Goal: Task Accomplishment & Management: Manage account settings

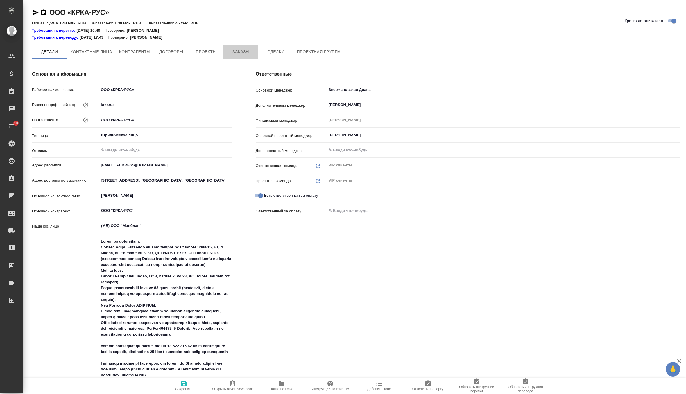
click at [238, 53] on span "Заказы" at bounding box center [241, 51] width 28 height 7
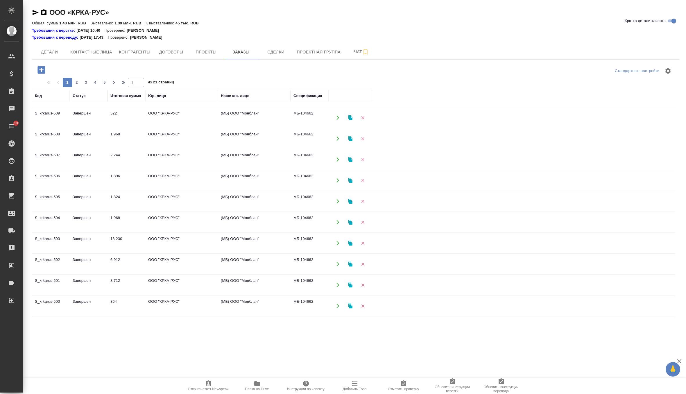
scroll to position [307, 0]
click at [75, 85] on span "2" at bounding box center [76, 83] width 9 height 6
type input "2"
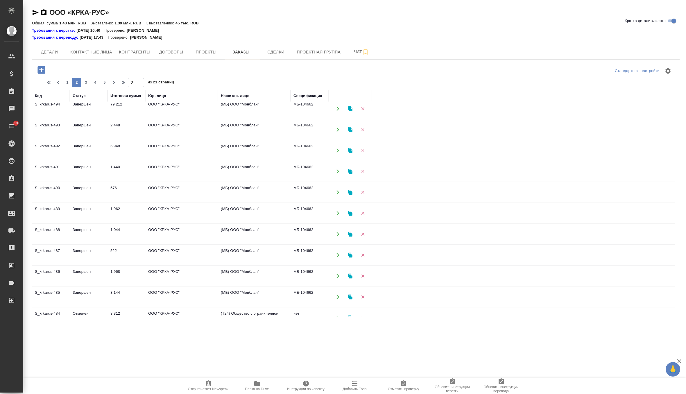
scroll to position [0, 0]
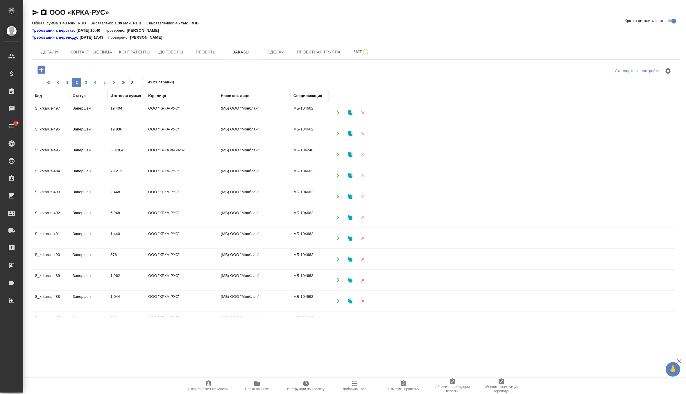
click at [86, 172] on td "Завершен" at bounding box center [89, 175] width 38 height 20
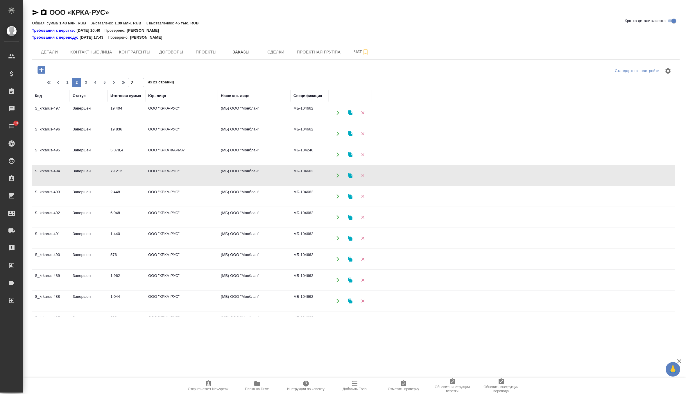
click at [86, 172] on td "Завершен" at bounding box center [89, 175] width 38 height 20
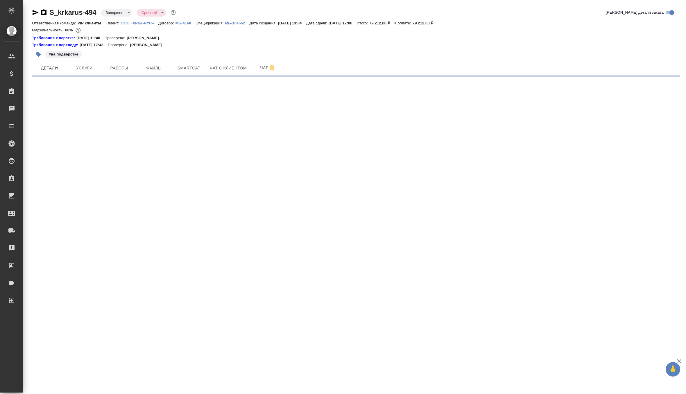
click at [35, 13] on icon "button" at bounding box center [36, 12] width 6 height 5
select select "RU"
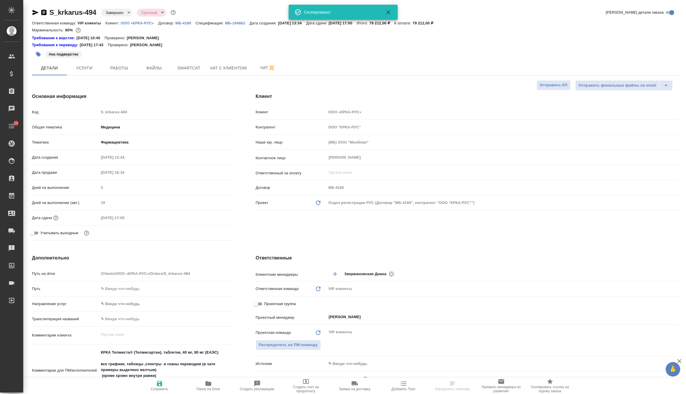
type textarea "x"
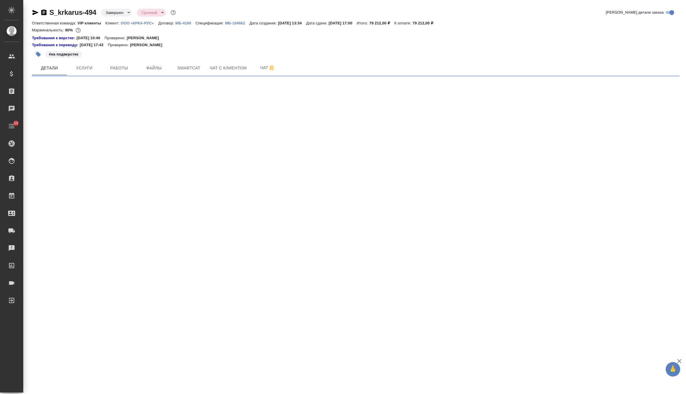
select select "RU"
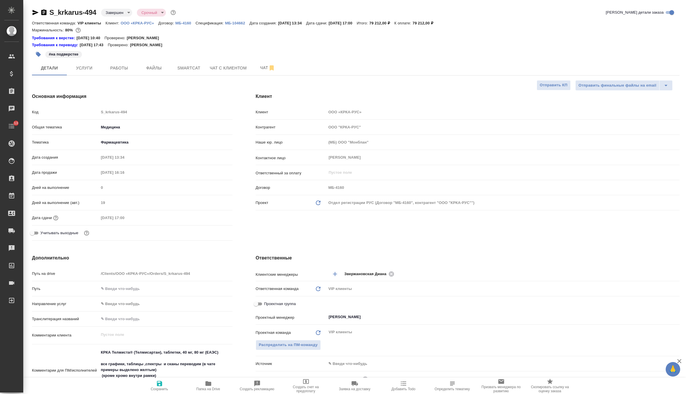
type textarea "x"
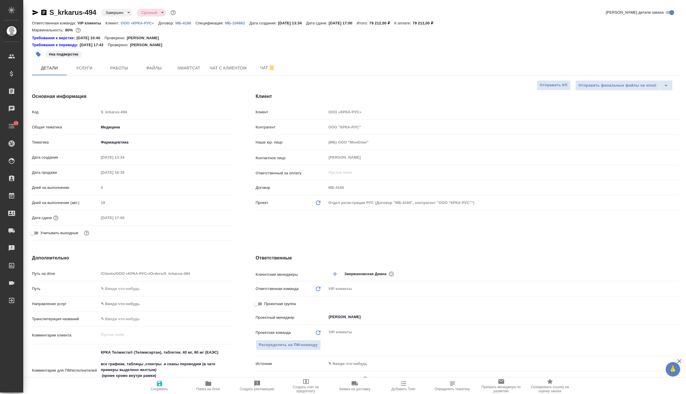
type textarea "x"
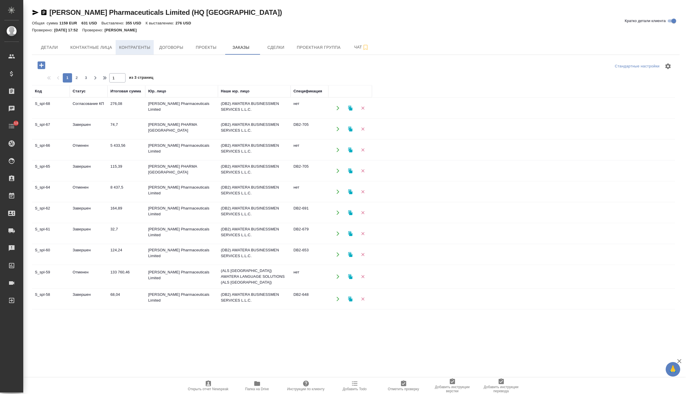
click at [151, 46] on span "Контрагенты" at bounding box center [134, 47] width 31 height 7
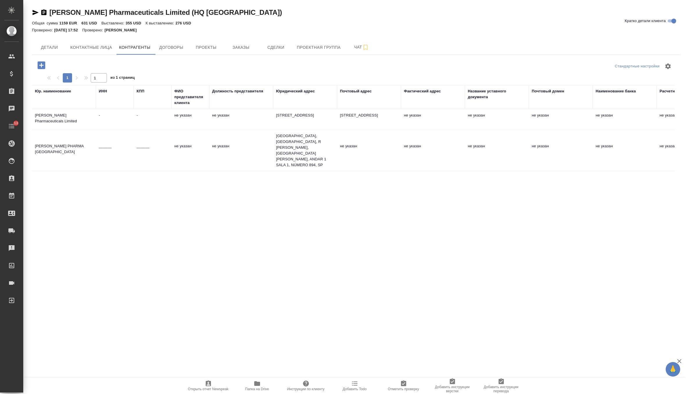
click at [179, 142] on td "не указан" at bounding box center [191, 150] width 38 height 20
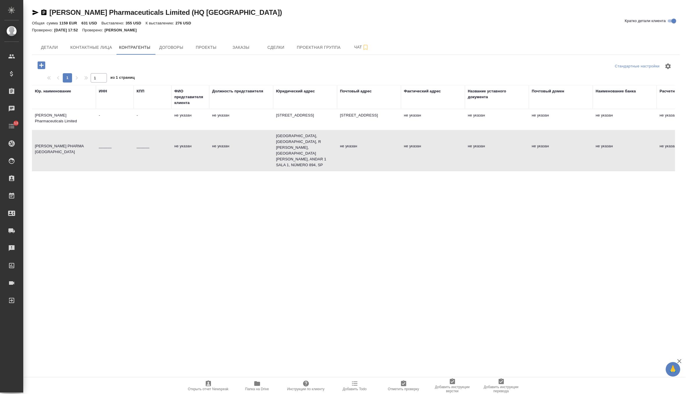
click at [179, 142] on td "не указан" at bounding box center [191, 150] width 38 height 20
type textarea "[PERSON_NAME] PHARMA [GEOGRAPHIC_DATA]"
type input "______"
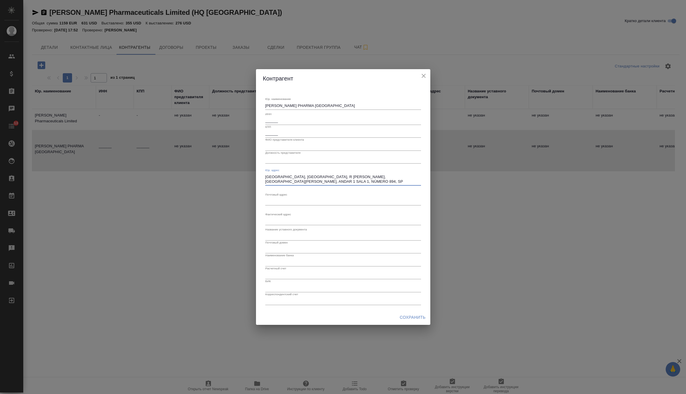
drag, startPoint x: 345, startPoint y: 180, endPoint x: 244, endPoint y: 164, distance: 102.4
click at [244, 164] on div "Контрагент Юр. наименование SINCLAIR PHARMA BRASIL x ИНН ______ КПП ______ ФИО …" at bounding box center [343, 197] width 686 height 394
paste textarea "BUILDING HEALTH DISTRIBUIDORA DE PRODUTOS PARA SAÚDE LTDA EPP CNPJ: 22.577.162/…"
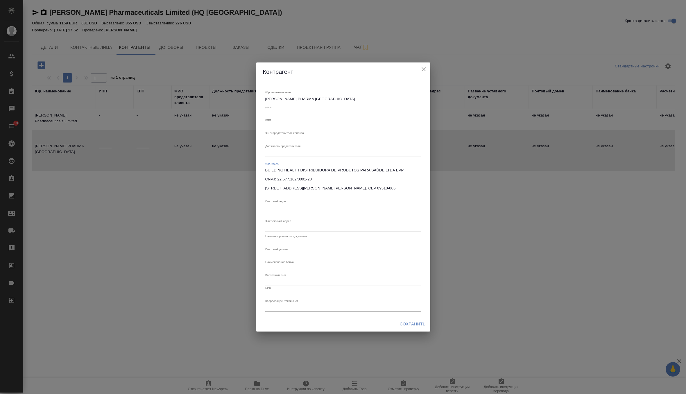
type textarea "BUILDING HEALTH DISTRIBUIDORA DE PRODUTOS PARA SAÚDE LTDA EPP CNPJ: 22.577.162/…"
click at [404, 324] on span "Сохранить" at bounding box center [413, 324] width 26 height 7
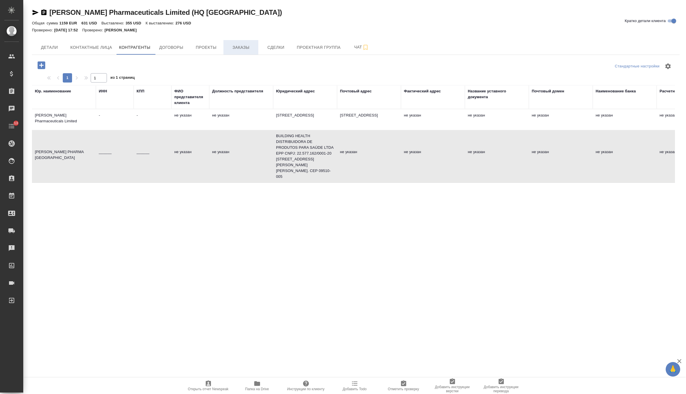
click at [241, 50] on span "Заказы" at bounding box center [241, 47] width 28 height 7
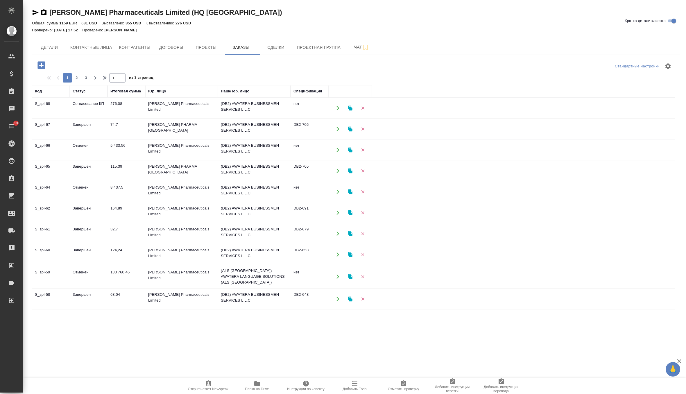
click at [234, 107] on td "(DB2) AWATERA BUSINESSMEN SERVICES L.L.C." at bounding box center [254, 108] width 73 height 20
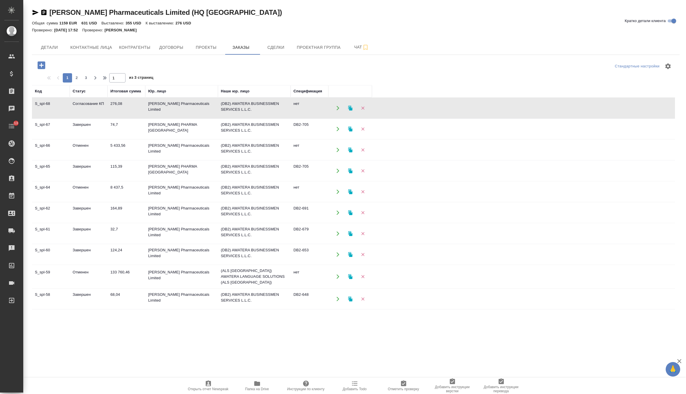
click at [231, 129] on td "(DB2) AWATERA BUSINESSMEN SERVICES L.L.C." at bounding box center [254, 129] width 73 height 20
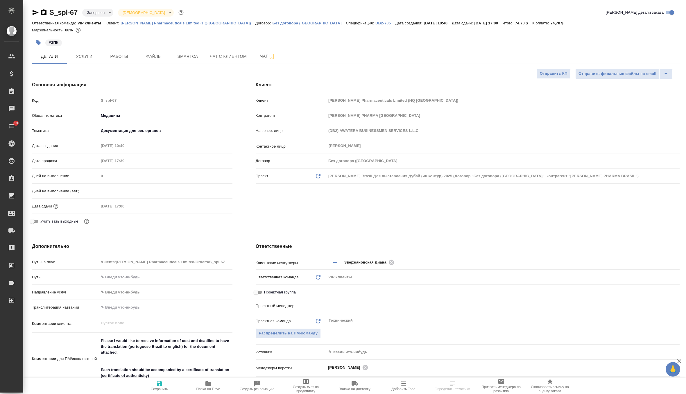
select select "RU"
type textarea "x"
type input "[PERSON_NAME]"
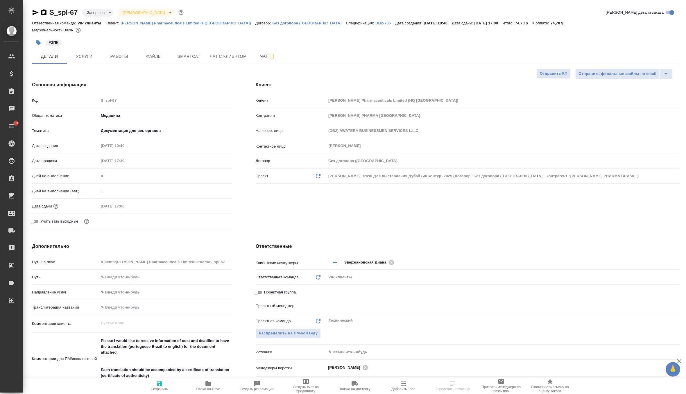
type input "[PERSON_NAME]pereverzeva"
type textarea "x"
click at [376, 22] on p "DB2-705" at bounding box center [386, 23] width 20 height 4
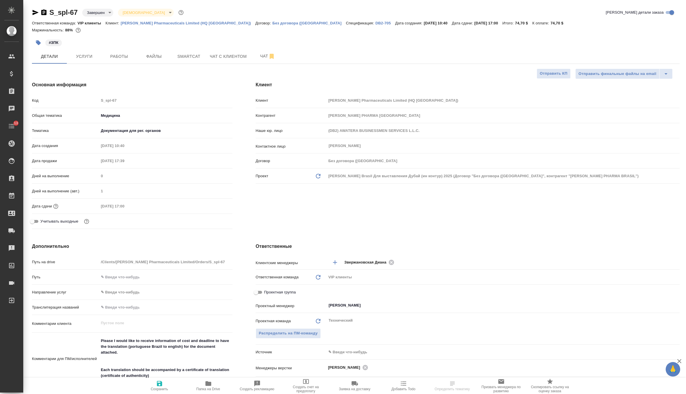
type textarea "x"
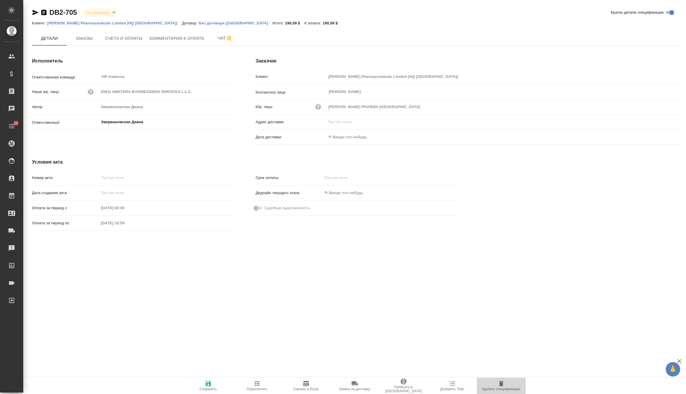
click at [496, 384] on span "Удалить спецификацию" at bounding box center [502, 385] width 42 height 11
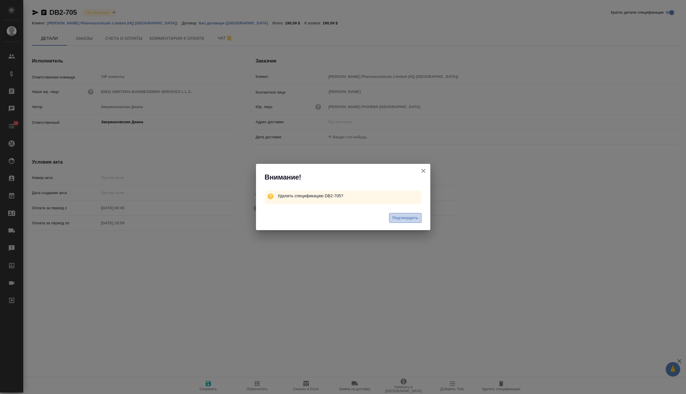
click at [393, 218] on span "Подтвердить" at bounding box center [405, 218] width 26 height 7
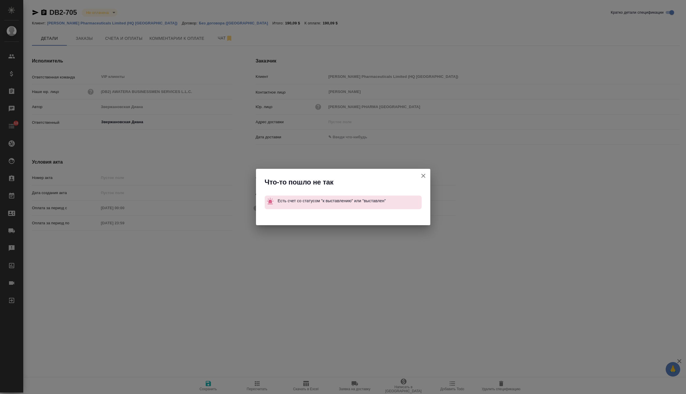
click at [424, 175] on icon "button" at bounding box center [424, 176] width 4 height 4
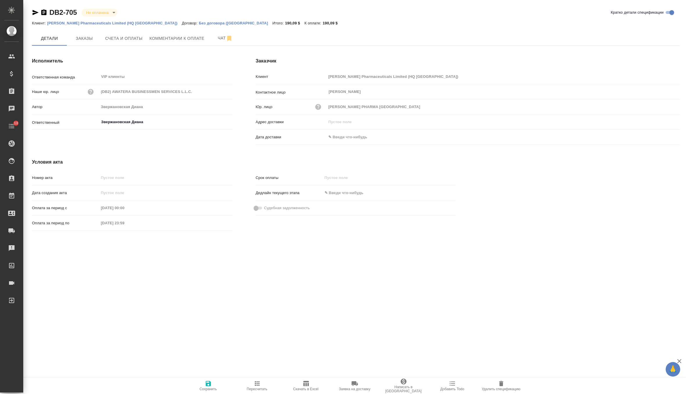
click at [204, 381] on span "Сохранить" at bounding box center [209, 385] width 42 height 11
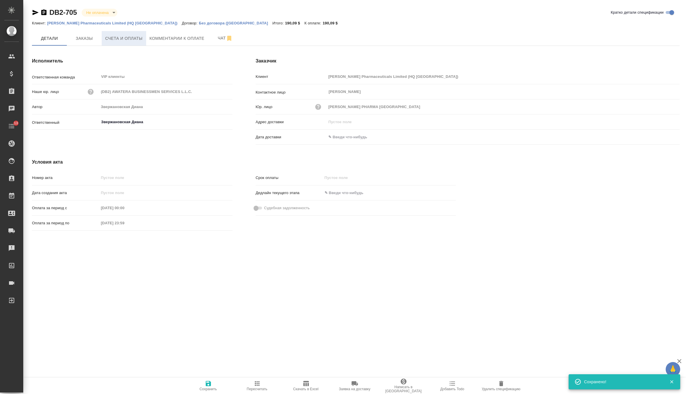
click at [119, 45] on button "Счета и оплаты" at bounding box center [124, 38] width 44 height 15
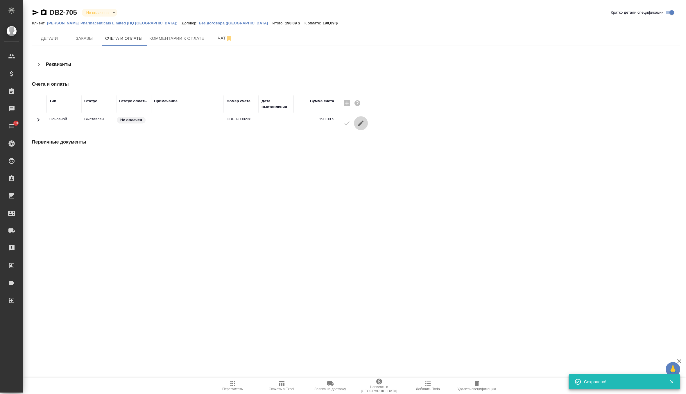
click at [361, 120] on icon "button" at bounding box center [361, 123] width 7 height 7
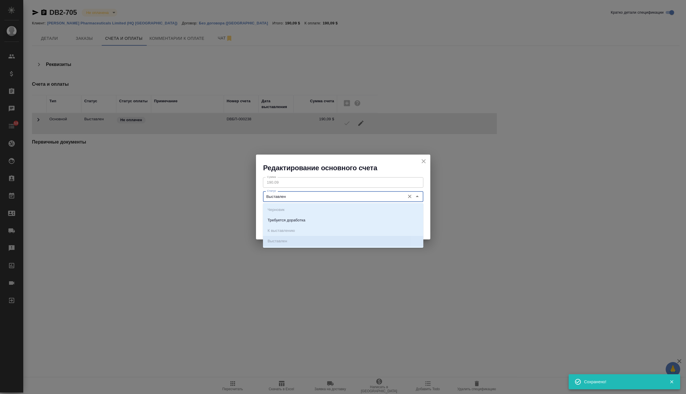
click at [339, 200] on input "Выставлен" at bounding box center [334, 196] width 138 height 7
click at [329, 222] on li "Требуется доработка" at bounding box center [343, 220] width 160 height 10
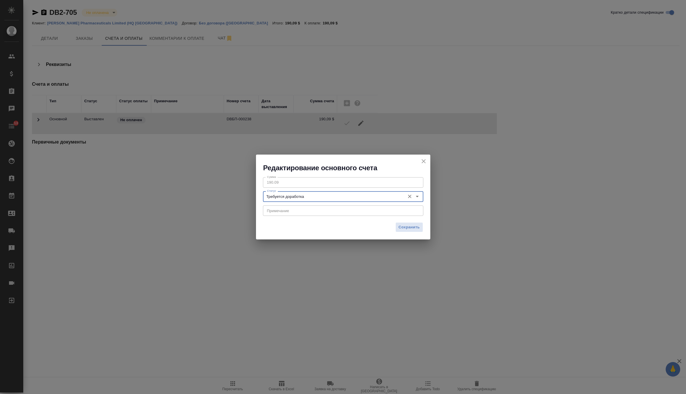
type input "Требуется доработка"
click at [410, 229] on span "Сохранить" at bounding box center [409, 227] width 21 height 7
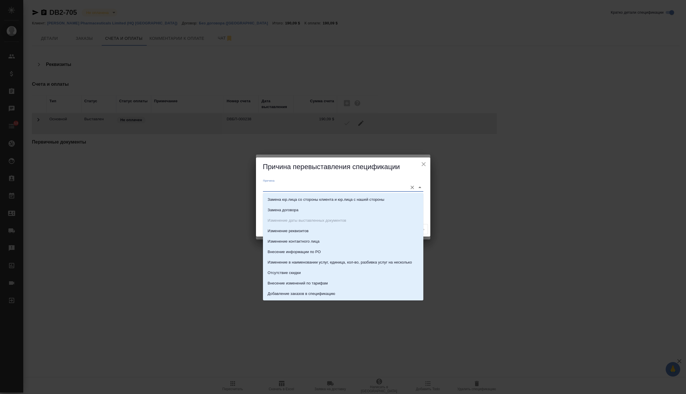
click at [356, 191] on input "Причина" at bounding box center [334, 187] width 142 height 8
click at [324, 231] on li "Изменение реквизитов" at bounding box center [343, 231] width 160 height 10
type input "Изменение реквизитов"
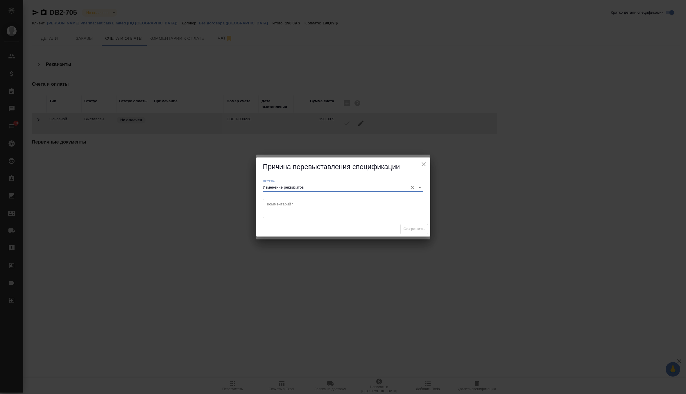
click at [320, 207] on textarea at bounding box center [343, 208] width 152 height 13
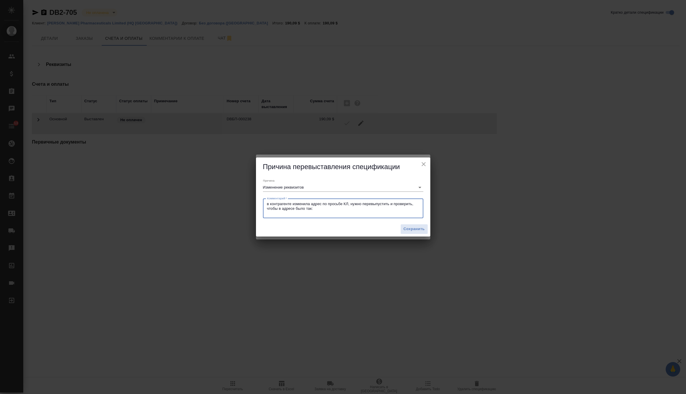
paste textarea "BUILDING HEALTH DISTRIBUIDORA DE PRODUTOS PARA SAÚDE LTDA EPP CNPJ: 22.577.162/…"
type textarea "в контрагенте изменила адрес по просьбе КЛ, нужно перевыпустить и проверить, чт…"
click at [426, 235] on div "Сохранить" at bounding box center [343, 229] width 174 height 15
click at [417, 229] on span "Сохранить" at bounding box center [414, 229] width 21 height 7
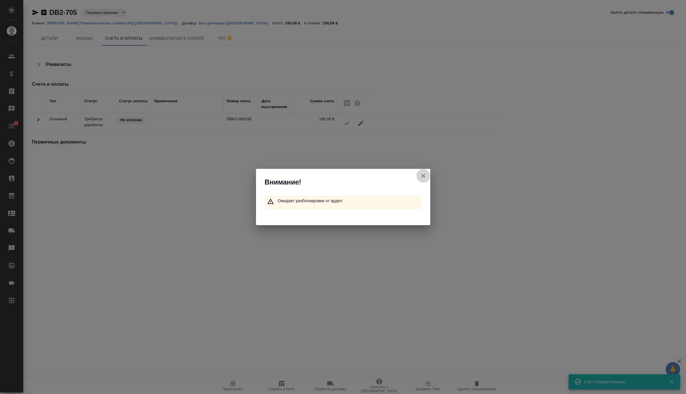
click at [421, 178] on icon "button" at bounding box center [423, 175] width 7 height 7
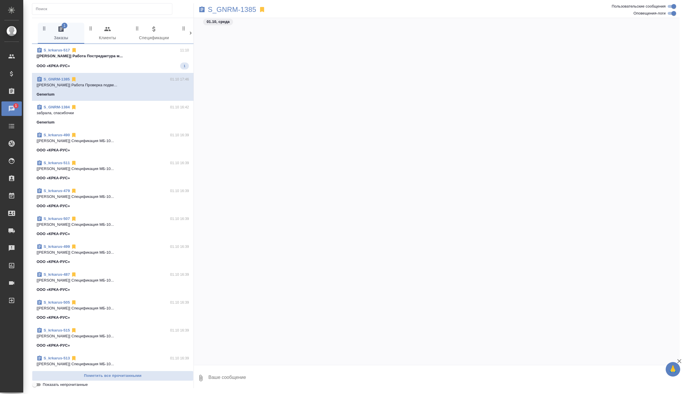
scroll to position [20606, 0]
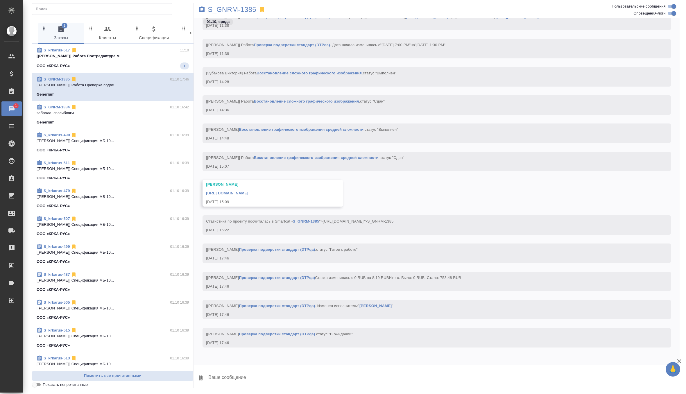
click at [158, 57] on p "[[PERSON_NAME]] Работа Постредактура м..." at bounding box center [113, 56] width 152 height 6
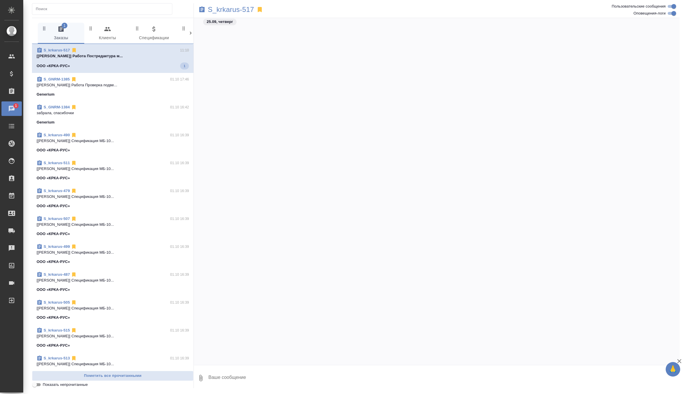
scroll to position [13030, 0]
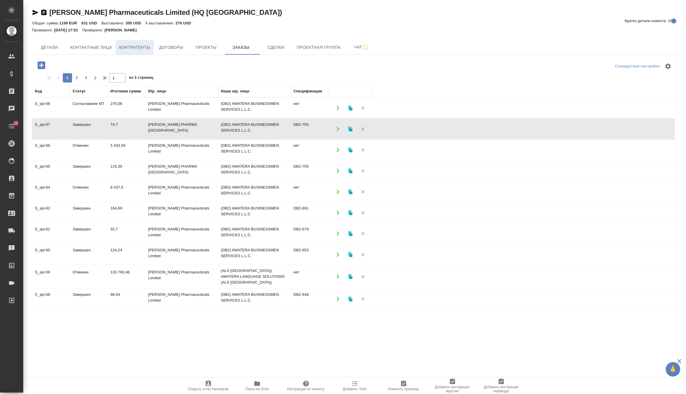
click at [133, 45] on span "Контрагенты" at bounding box center [134, 47] width 31 height 7
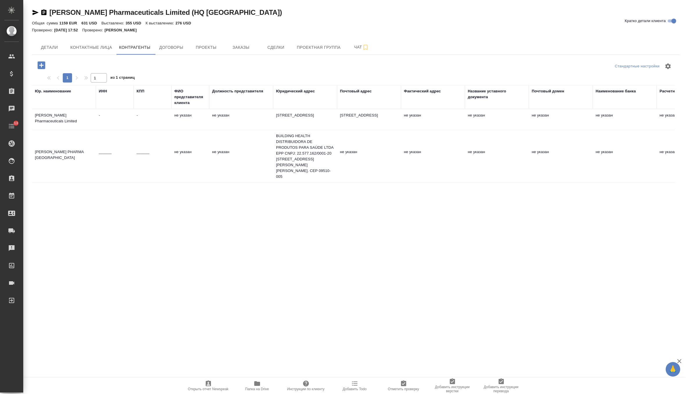
click at [245, 163] on td "не указан" at bounding box center [241, 156] width 64 height 20
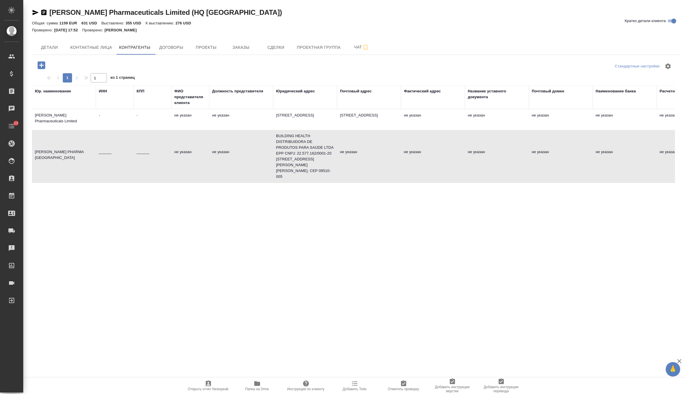
click at [245, 163] on td "не указан" at bounding box center [241, 156] width 64 height 20
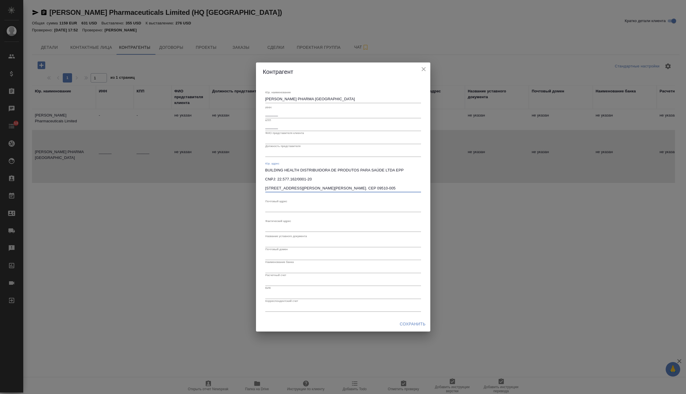
drag, startPoint x: 265, startPoint y: 169, endPoint x: 468, endPoint y: 191, distance: 204.4
click at [468, 191] on div "[PERSON_NAME]. наименование [PERSON_NAME] PHARMA BRASIL x ИНН ______ КПП ______…" at bounding box center [343, 197] width 686 height 394
